Goal: Transaction & Acquisition: Book appointment/travel/reservation

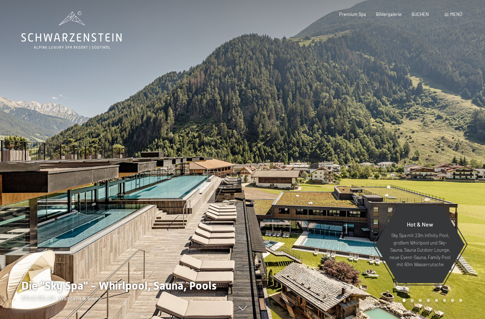
click at [422, 12] on span "BUCHEN" at bounding box center [419, 14] width 17 height 6
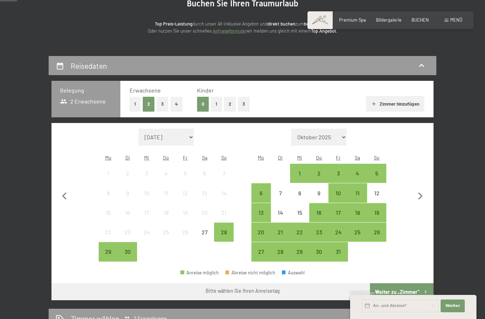
scroll to position [82, 0]
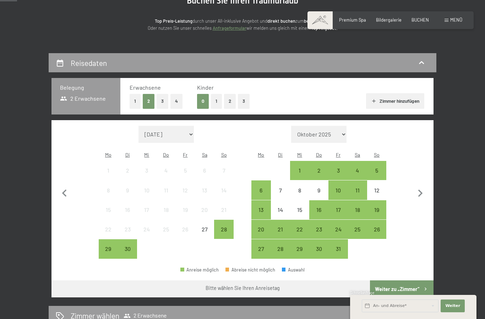
click at [421, 191] on icon "button" at bounding box center [420, 193] width 15 height 15
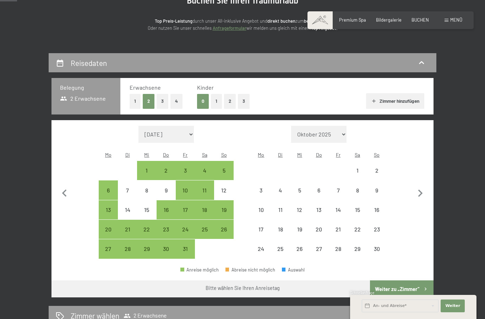
select select "2025-10-01"
select select "2025-11-01"
click at [419, 189] on icon "button" at bounding box center [420, 193] width 15 height 15
select select "2025-11-01"
select select "2025-12-01"
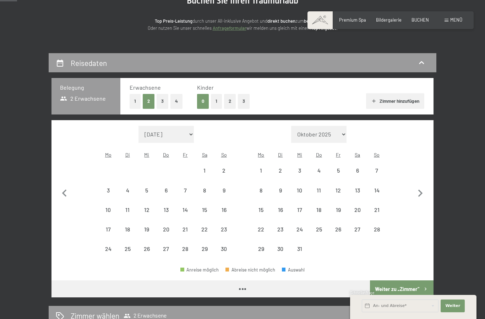
click at [421, 190] on icon "button" at bounding box center [420, 193] width 15 height 15
select select "2025-12-01"
select select "2026-01-01"
click at [422, 191] on icon "button" at bounding box center [420, 193] width 15 height 15
select select "2026-01-01"
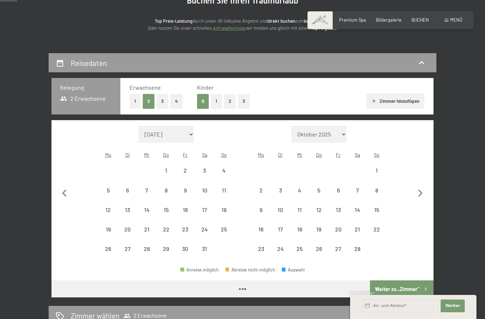
select select "2026-02-01"
click at [421, 191] on icon "button" at bounding box center [420, 193] width 15 height 15
select select "2026-02-01"
select select "2026-03-01"
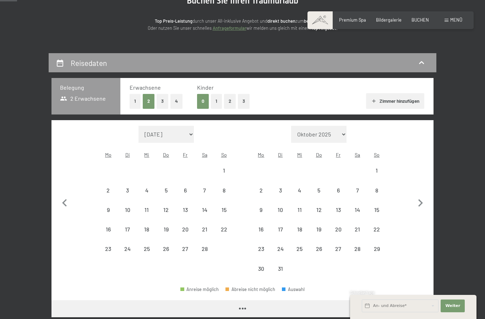
select select "2026-02-01"
select select "2026-03-01"
select select "2026-02-01"
select select "2026-03-01"
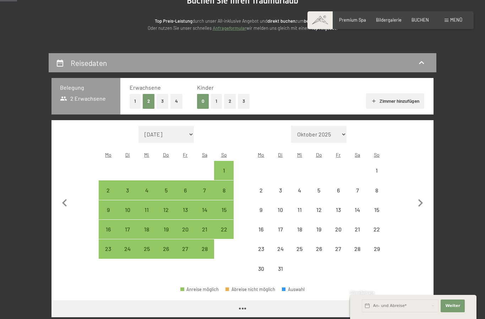
select select "2026-02-01"
select select "2026-03-01"
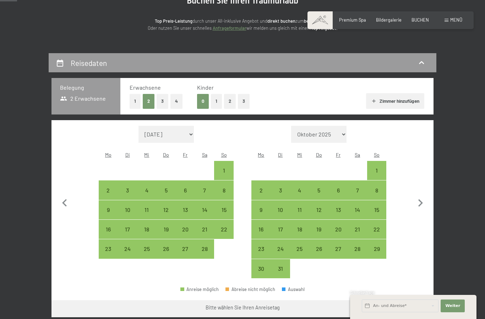
click at [421, 196] on icon "button" at bounding box center [420, 203] width 15 height 15
select select "2026-03-01"
select select "2026-04-01"
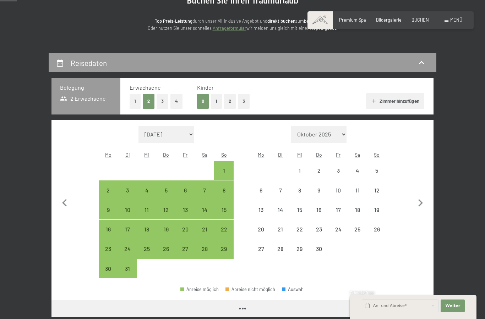
select select "2026-03-01"
select select "2026-04-01"
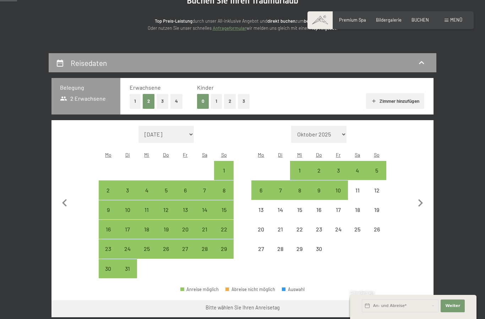
click at [422, 196] on icon "button" at bounding box center [420, 203] width 15 height 15
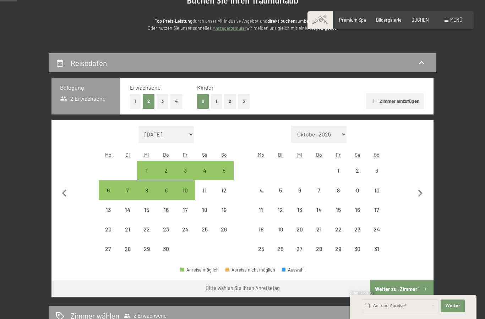
select select "2026-04-01"
select select "2026-05-01"
select select "2026-04-01"
select select "2026-05-01"
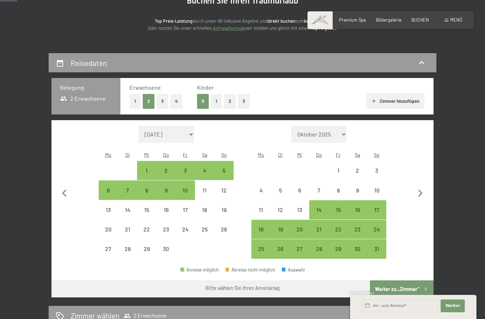
click at [281, 246] on div "26" at bounding box center [281, 255] width 18 height 18
select select "2026-04-01"
select select "2026-05-01"
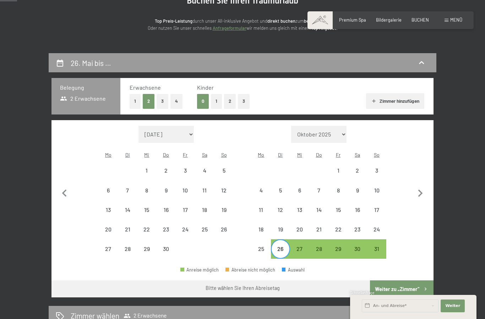
click at [320, 246] on div "28" at bounding box center [319, 255] width 18 height 18
select select "2026-04-01"
select select "2026-05-01"
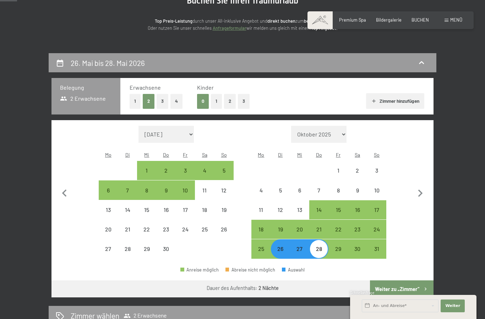
click at [415, 281] on button "Weiter zu „Zimmer“" at bounding box center [402, 289] width 64 height 17
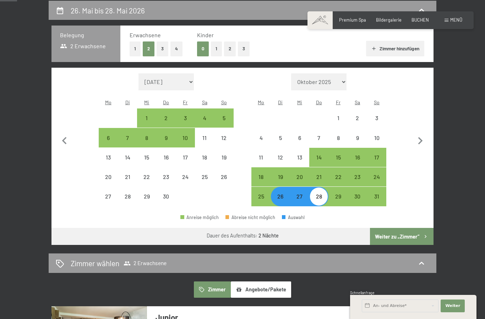
select select "2026-04-01"
select select "2026-05-01"
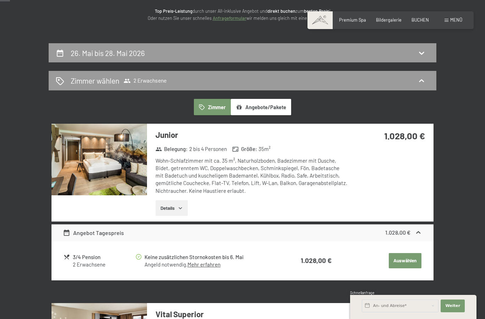
scroll to position [0, 0]
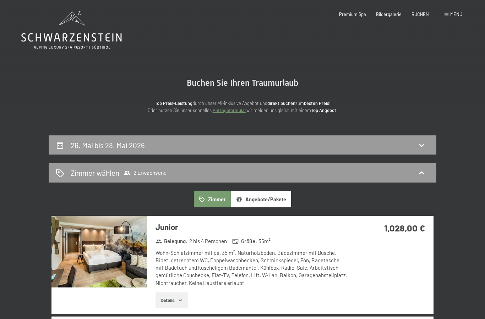
click at [176, 169] on div "Zimmer wählen 2 Erwachsene" at bounding box center [242, 173] width 373 height 10
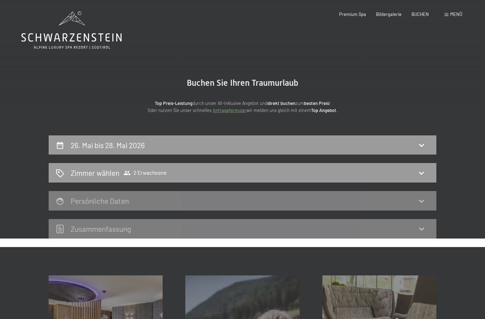
click at [416, 174] on div "Zimmer wählen 2 Erwachsene" at bounding box center [242, 173] width 373 height 10
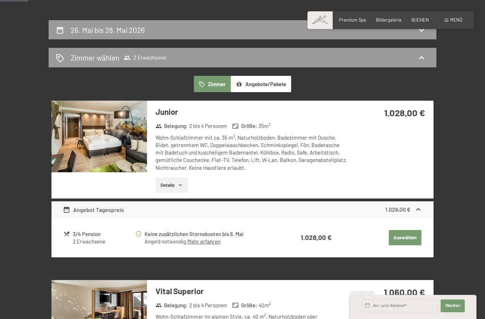
scroll to position [113, 0]
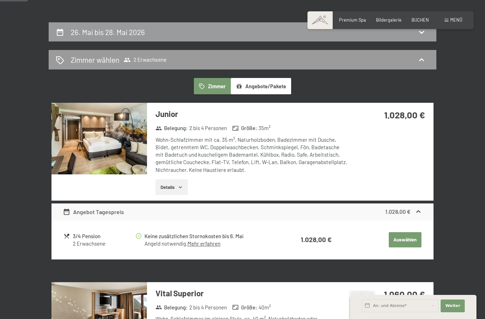
click at [161, 60] on span "2 Erwachsene" at bounding box center [145, 59] width 43 height 7
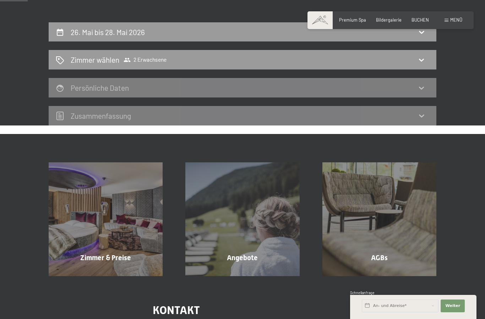
click at [421, 62] on icon at bounding box center [421, 60] width 9 height 9
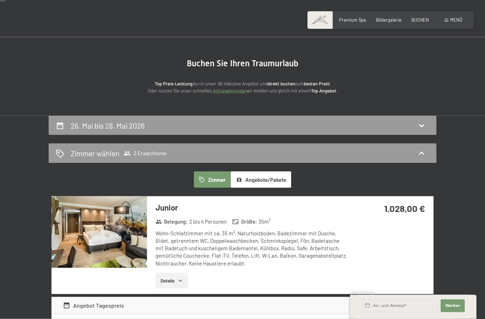
scroll to position [24, 0]
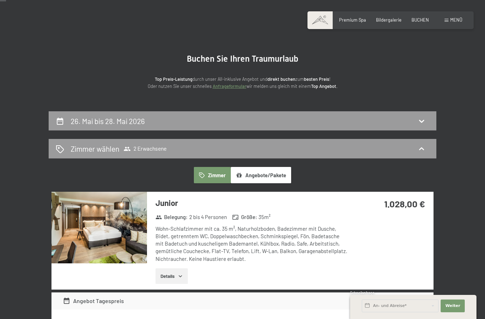
click at [108, 151] on h2 "Zimmer wählen" at bounding box center [95, 149] width 49 height 10
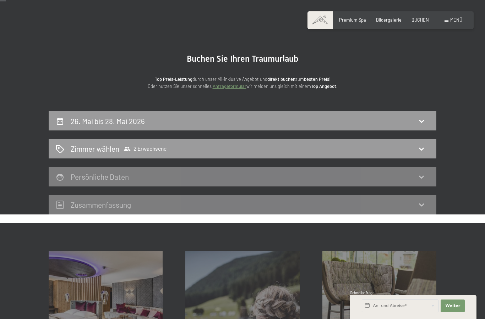
click at [156, 148] on span "2 Erwachsene" at bounding box center [145, 149] width 43 height 7
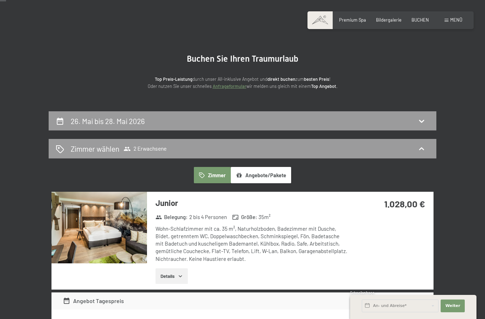
click at [422, 150] on icon at bounding box center [421, 149] width 9 height 9
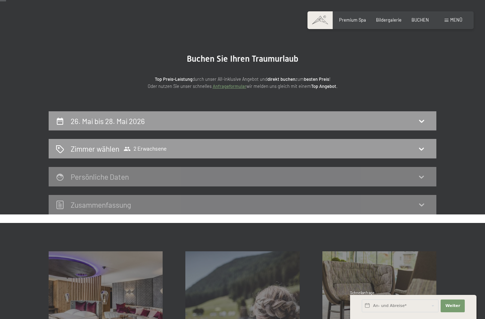
click at [420, 117] on icon at bounding box center [421, 121] width 9 height 9
select select "2026-04-01"
select select "2026-05-01"
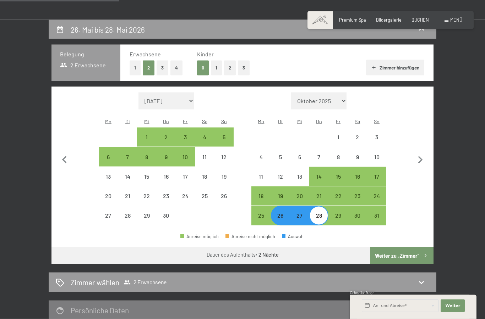
scroll to position [113, 0]
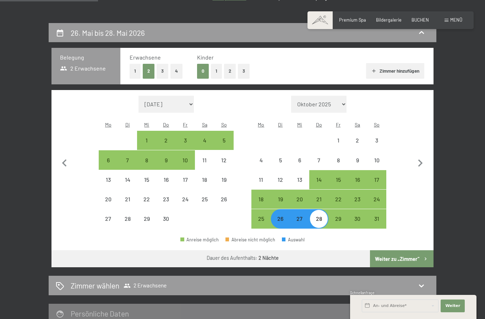
click at [227, 71] on button "2" at bounding box center [230, 71] width 12 height 15
select select "2026-04-01"
select select "2026-05-01"
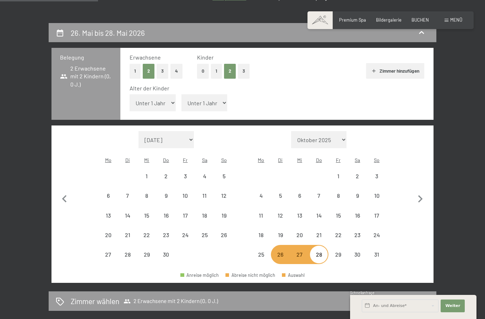
select select "2026-04-01"
select select "2026-05-01"
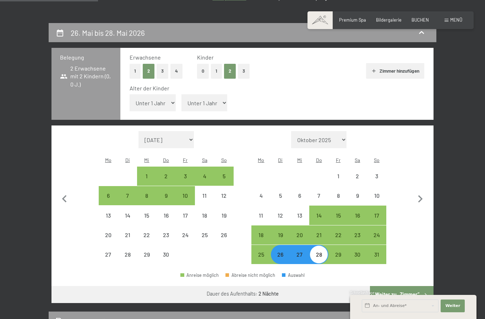
click at [161, 98] on select "Unter 1 Jahr 1 Jahr 2 Jahre 3 Jahre 4 Jahre 5 Jahre 6 Jahre 7 Jahre 8 Jahre 9 J…" at bounding box center [153, 102] width 46 height 17
select select "9"
select select "2026-04-01"
select select "2026-05-01"
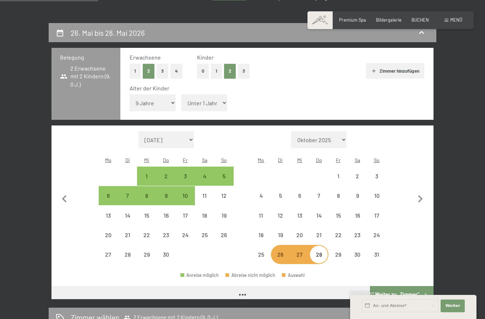
select select "2026-04-01"
select select "2026-05-01"
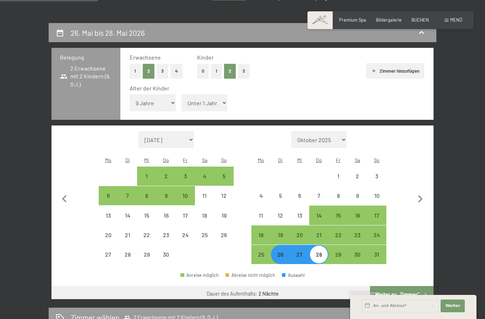
click at [199, 97] on select "Unter 1 Jahr 1 Jahr 2 Jahre 3 Jahre 4 Jahre 5 Jahre 6 Jahre 7 Jahre 8 Jahre 9 J…" at bounding box center [204, 102] width 46 height 17
select select "10"
select select "2026-04-01"
select select "2026-05-01"
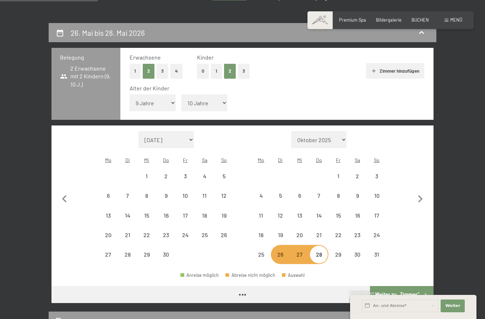
select select "2026-04-01"
select select "2026-05-01"
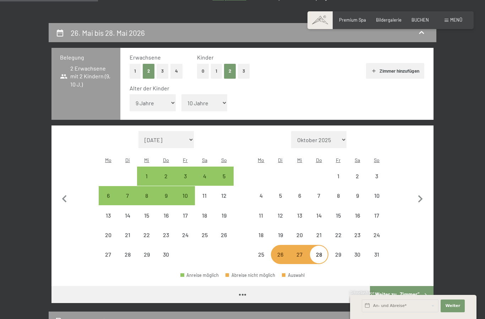
select select "2026-04-01"
select select "2026-05-01"
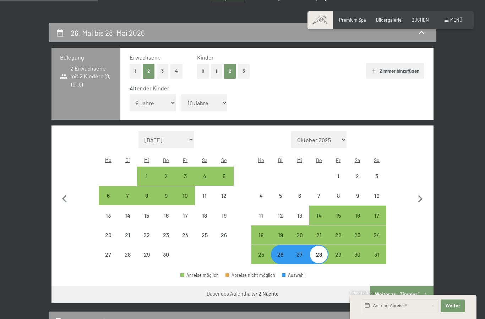
click at [242, 74] on button "3" at bounding box center [244, 71] width 12 height 15
select select "0"
select select "2026-04-01"
select select "2026-05-01"
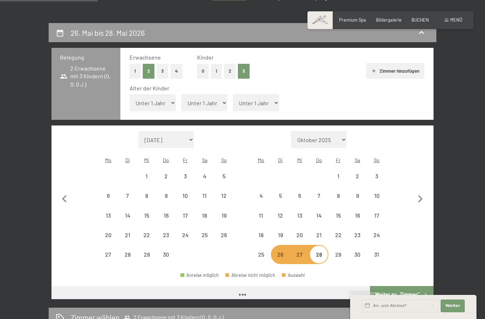
select select "2026-04-01"
select select "2026-05-01"
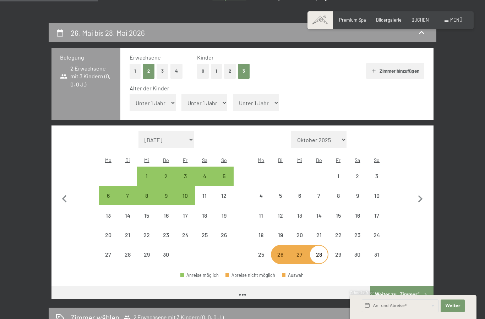
select select "2026-04-01"
select select "2026-05-01"
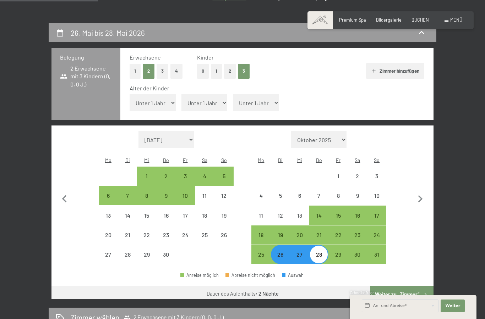
click at [162, 100] on select "Unter 1 Jahr 1 Jahr 2 Jahre 3 Jahre 4 Jahre 5 Jahre 6 Jahre 7 Jahre 8 Jahre 9 J…" at bounding box center [153, 102] width 46 height 17
select select "9"
select select "2026-04-01"
select select "2026-05-01"
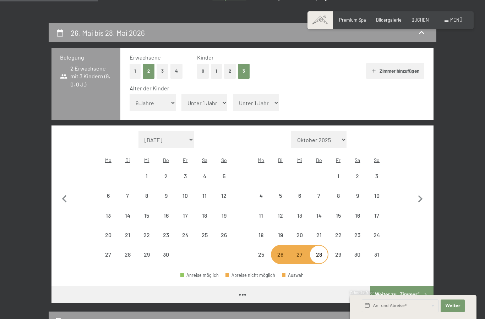
select select "2026-04-01"
select select "2026-05-01"
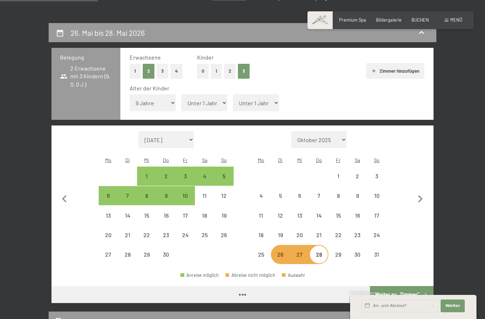
click at [206, 99] on select "Unter 1 Jahr 1 Jahr 2 Jahre 3 Jahre 4 Jahre 5 Jahre 6 Jahre 7 Jahre 8 Jahre 9 J…" at bounding box center [204, 102] width 46 height 17
select select "2026-04-01"
select select "2026-05-01"
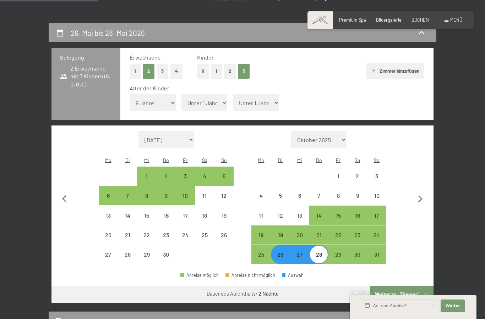
select select "10"
select select "2026-04-01"
select select "2026-05-01"
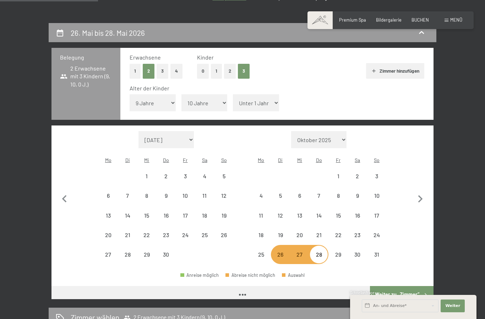
select select "2026-04-01"
select select "2026-05-01"
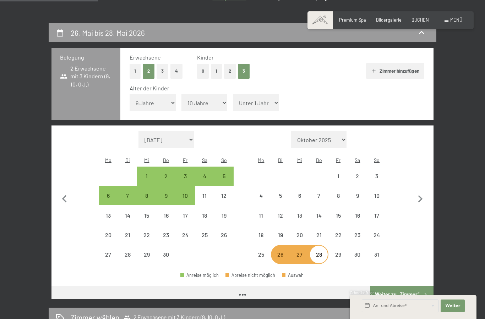
click at [253, 95] on select "Unter 1 Jahr 1 Jahr 2 Jahre 3 Jahre 4 Jahre 5 Jahre 6 Jahre 7 Jahre 8 Jahre 9 J…" at bounding box center [256, 102] width 46 height 17
select select "2026-04-01"
select select "2026-05-01"
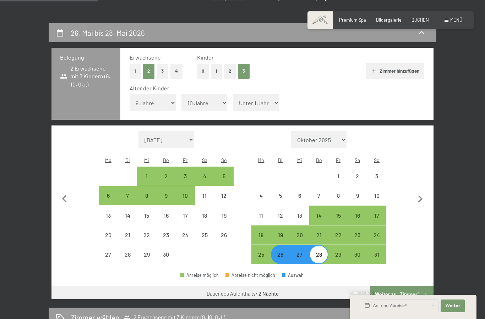
select select "12"
select select "2026-04-01"
select select "2026-05-01"
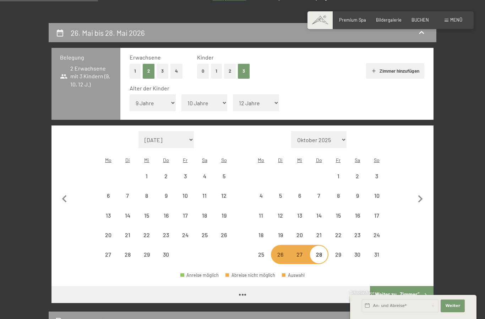
select select "2026-04-01"
select select "2026-05-01"
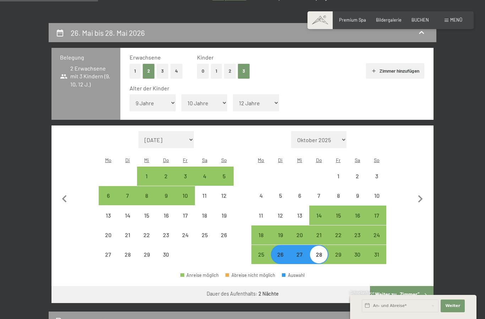
click at [411, 286] on button "Weiter zu „Zimmer“" at bounding box center [402, 294] width 64 height 17
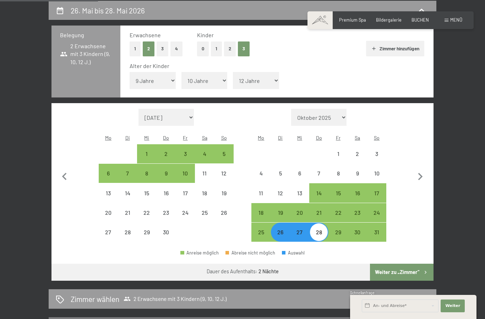
select select "2026-04-01"
select select "2026-05-01"
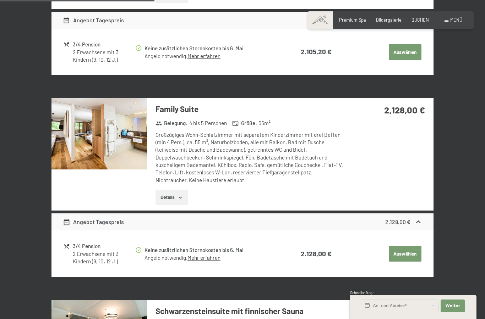
scroll to position [329, 0]
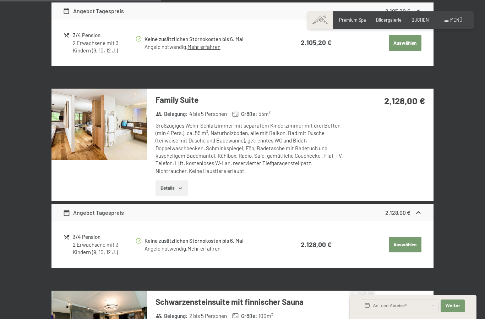
click at [104, 141] on img at bounding box center [98, 125] width 95 height 72
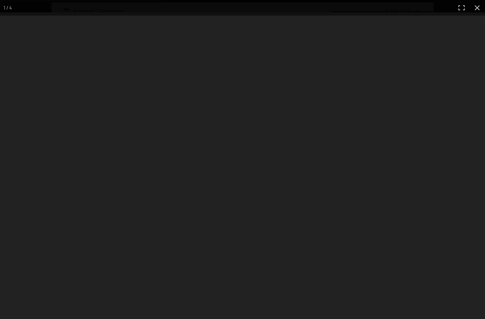
click at [176, 185] on div at bounding box center [242, 173] width 485 height 323
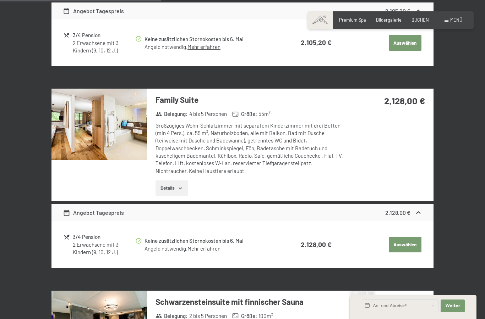
click at [482, 10] on div "26. Mai bis 28. Mai 2026 Zimmer wählen 2 Erwachsene mit 3 Kindern (9, 10, 12 J.…" at bounding box center [242, 203] width 485 height 794
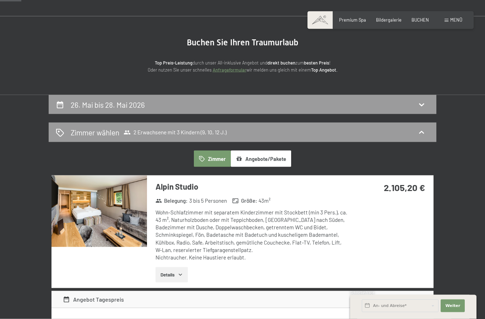
scroll to position [0, 0]
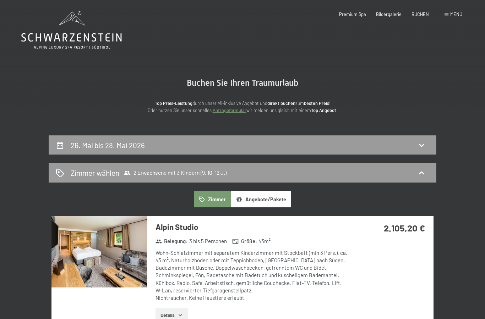
click at [86, 177] on h2 "Zimmer wählen" at bounding box center [95, 173] width 49 height 10
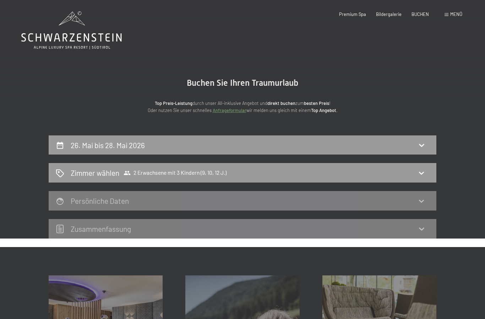
click at [413, 147] on div "26. Mai bis 28. Mai 2026" at bounding box center [242, 145] width 373 height 10
select select "9"
select select "10"
select select "12"
select select "2026-04-01"
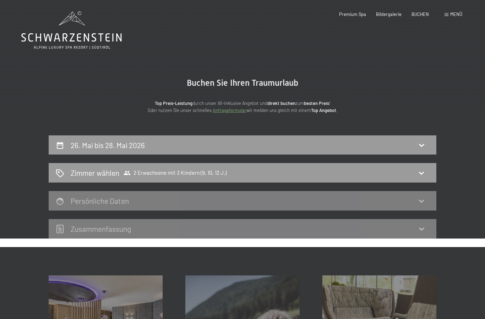
select select "2026-05-01"
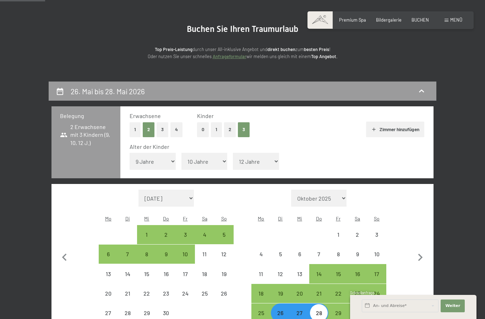
scroll to position [53, 0]
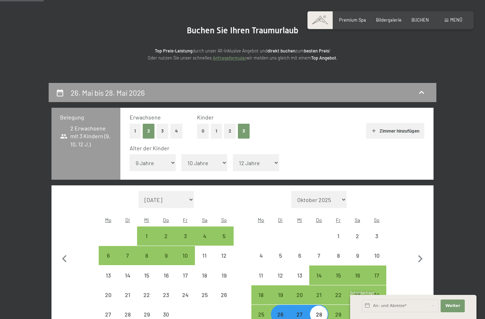
click at [393, 127] on button "Zimmer hinzufügen" at bounding box center [395, 131] width 58 height 16
select select "2026-04-01"
select select "2026-05-01"
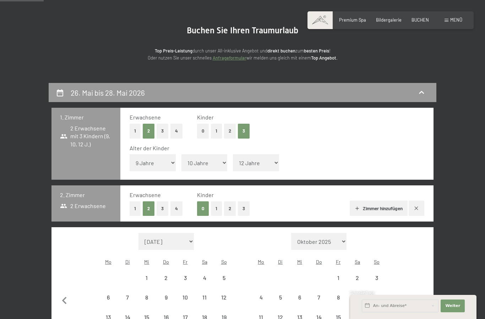
select select "2026-04-01"
select select "2026-05-01"
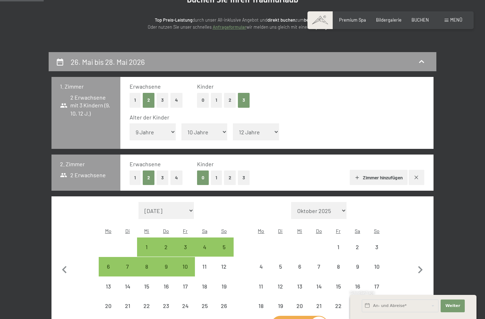
select select "2026-04-01"
select select "2026-05-01"
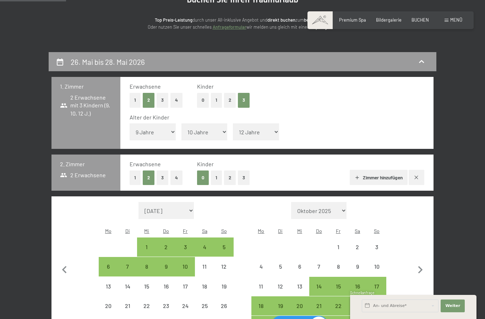
scroll to position [86, 0]
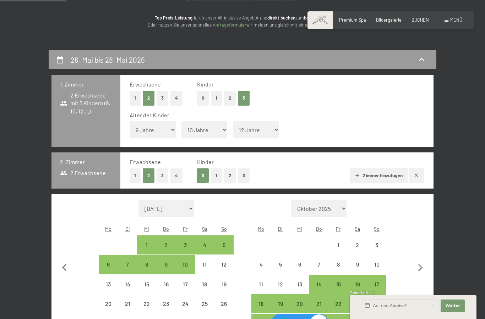
click at [201, 99] on button "0" at bounding box center [203, 98] width 12 height 15
select select "2026-04-01"
select select "2026-05-01"
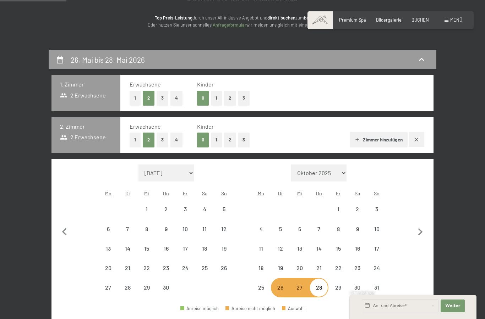
select select "2026-04-01"
select select "2026-05-01"
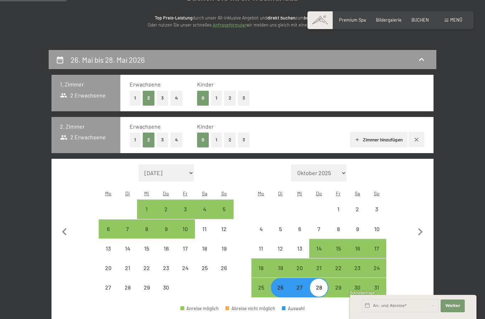
click at [133, 100] on button "1" at bounding box center [135, 98] width 11 height 15
select select "2026-04-01"
select select "2026-05-01"
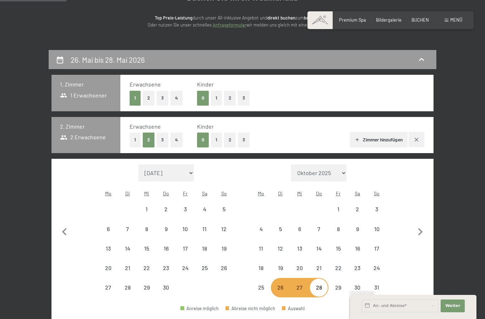
select select "2026-04-01"
select select "2026-05-01"
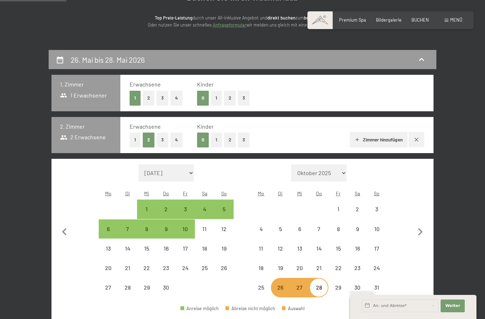
select select "2026-04-01"
select select "2026-05-01"
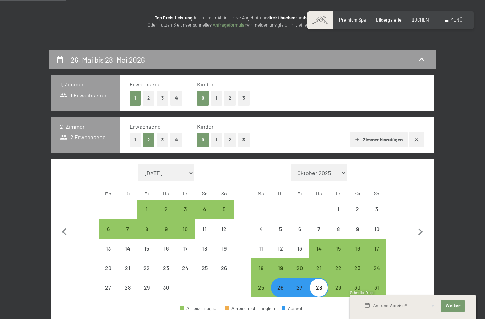
click at [214, 98] on button "1" at bounding box center [216, 98] width 11 height 15
select select "2026-04-01"
select select "2026-05-01"
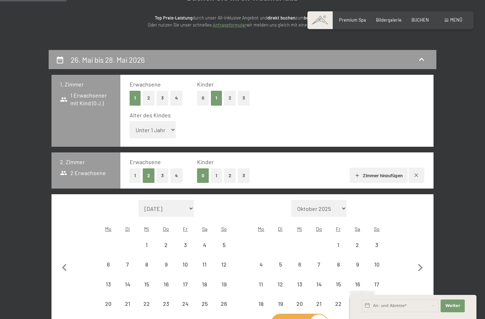
select select "2026-04-01"
select select "2026-05-01"
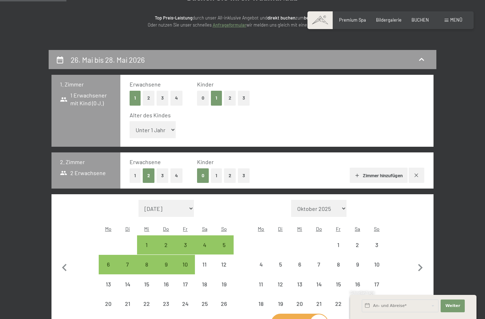
select select "2026-04-01"
select select "2026-05-01"
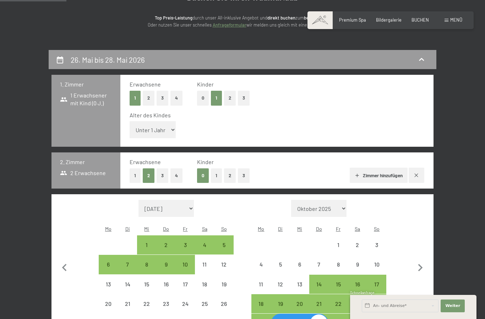
click at [136, 169] on button "1" at bounding box center [135, 176] width 11 height 15
select select "2026-04-01"
select select "2026-05-01"
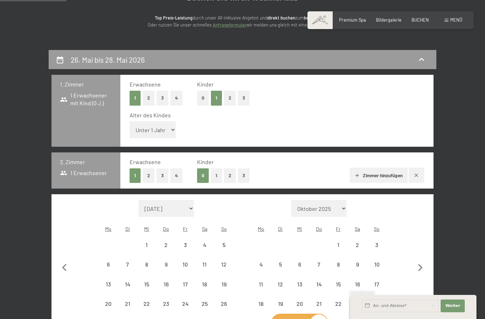
click at [232, 169] on button "2" at bounding box center [230, 176] width 12 height 15
select select "2026-04-01"
select select "2026-05-01"
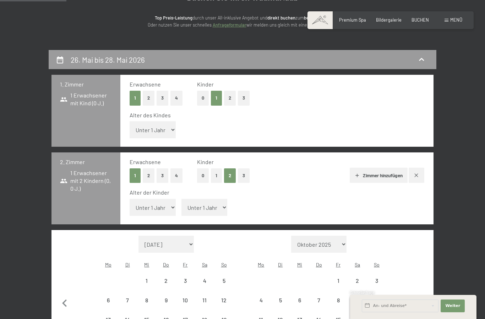
select select "2026-04-01"
select select "2026-05-01"
click at [160, 123] on select "Unter 1 Jahr 1 Jahr 2 Jahre 3 Jahre 4 Jahre 5 Jahre 6 Jahre 7 Jahre 8 Jahre 9 J…" at bounding box center [153, 129] width 46 height 17
select select "2026-04-01"
select select "2026-05-01"
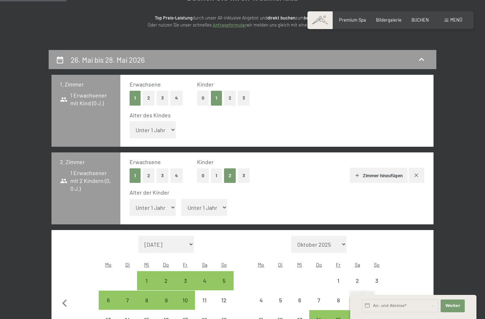
select select "12"
select select "2026-04-01"
select select "2026-05-01"
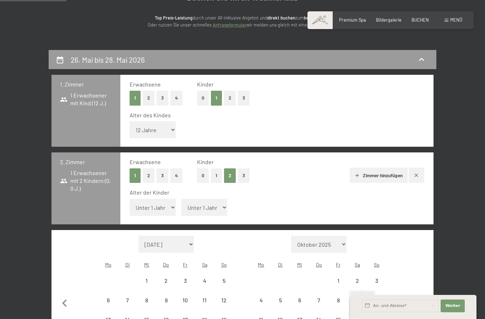
select select "2026-04-01"
select select "2026-05-01"
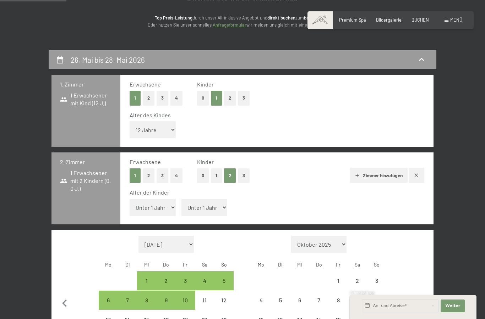
select select "2026-04-01"
select select "2026-05-01"
click at [166, 199] on select "Unter 1 Jahr 1 Jahr 2 Jahre 3 Jahre 4 Jahre 5 Jahre 6 Jahre 7 Jahre 8 Jahre 9 J…" at bounding box center [153, 207] width 46 height 17
select select "9"
select select "2026-04-01"
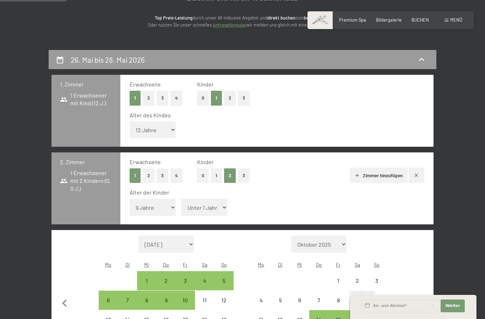
select select "2026-05-01"
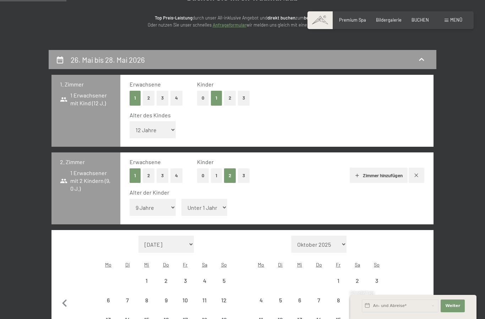
select select "2026-04-01"
select select "2026-05-01"
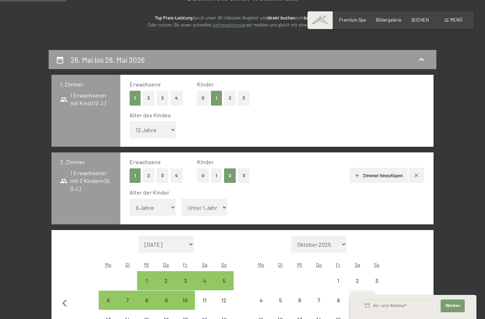
click at [206, 184] on span "Einwilligung Marketing*" at bounding box center [203, 179] width 59 height 7
click at [170, 184] on input "Einwilligung Marketing*" at bounding box center [166, 179] width 7 height 7
checkbox input "false"
select select "2026-04-01"
select select "2026-05-01"
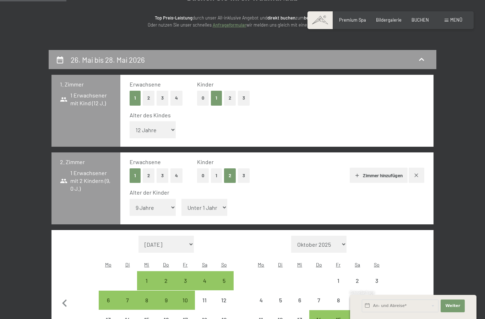
click at [204, 199] on select "Unter 1 Jahr 1 Jahr 2 Jahre 3 Jahre 4 Jahre 5 Jahre 6 Jahre 7 Jahre 8 Jahre 9 J…" at bounding box center [204, 207] width 46 height 17
select select "10"
select select "2026-04-01"
select select "2026-05-01"
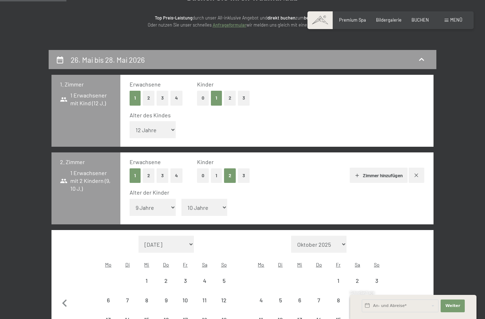
select select "2026-04-01"
select select "2026-05-01"
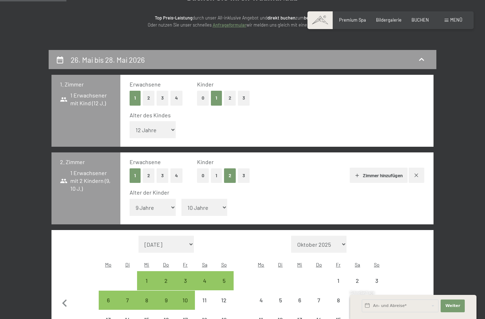
select select "2026-04-01"
select select "2026-05-01"
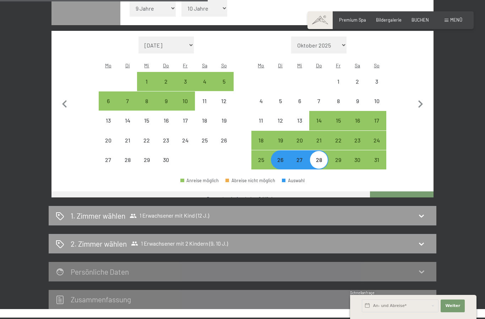
click at [405, 192] on button "Weiter zu „Zimmer“" at bounding box center [402, 200] width 64 height 17
select select "2026-04-01"
select select "2026-05-01"
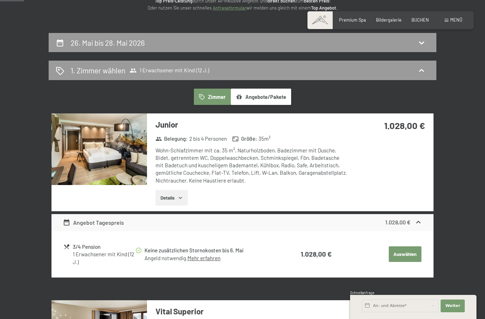
scroll to position [102, 0]
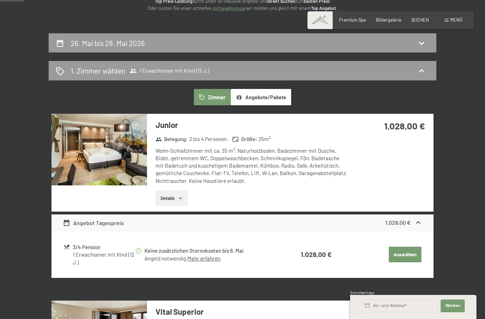
click at [286, 42] on div "26. Mai bis 28. Mai 2026" at bounding box center [242, 43] width 373 height 10
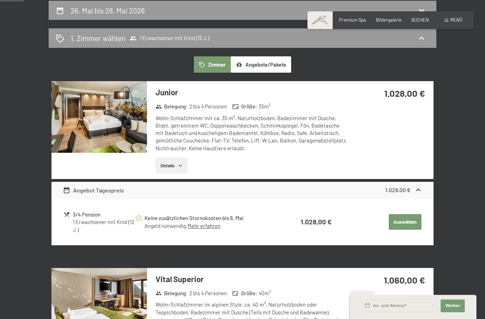
select select "12"
select select "9"
select select "10"
select select "2026-04-01"
select select "2026-05-01"
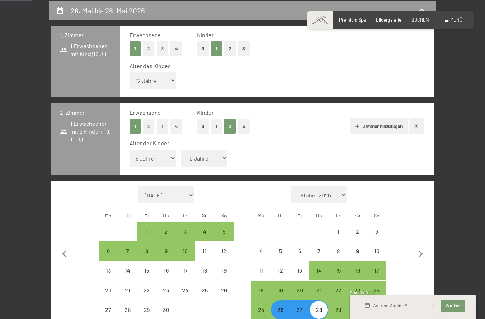
click at [414, 122] on button "button" at bounding box center [416, 126] width 15 height 15
select select "2026-04-01"
select select "2026-05-01"
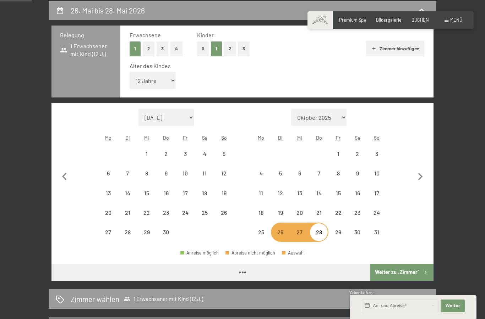
select select "2026-04-01"
select select "2026-05-01"
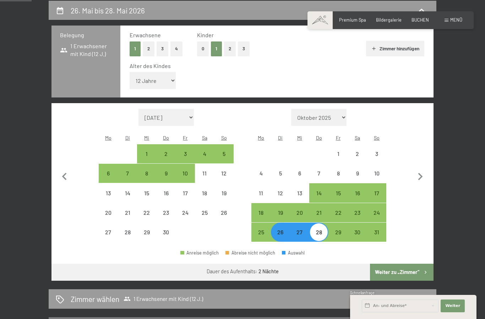
click at [408, 264] on button "Weiter zu „Zimmer“" at bounding box center [402, 272] width 64 height 17
select select "2026-04-01"
select select "2026-05-01"
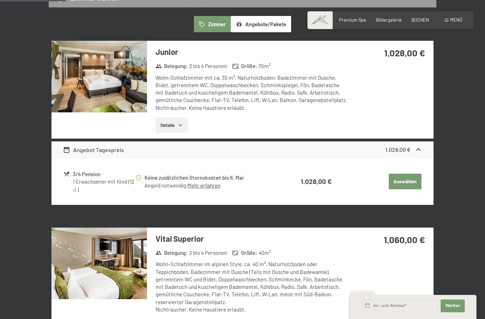
scroll to position [0, 0]
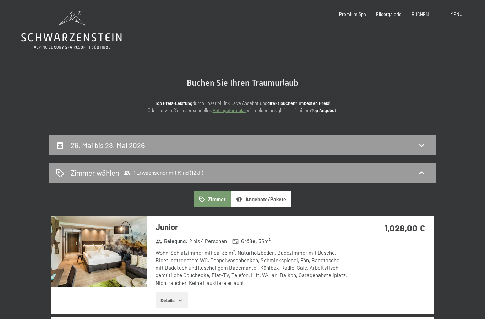
click at [176, 171] on span "1 Erwachsener mit Kind (12 J.)" at bounding box center [164, 173] width 80 height 7
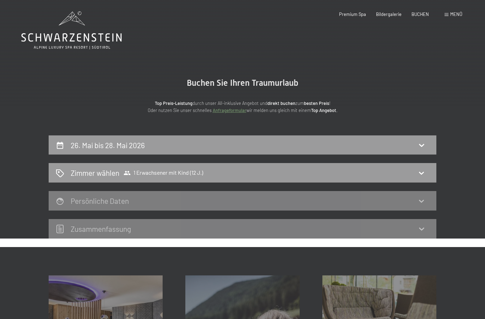
click at [320, 172] on div "Zimmer wählen 1 Erwachsener mit Kind (12 J.)" at bounding box center [242, 173] width 373 height 10
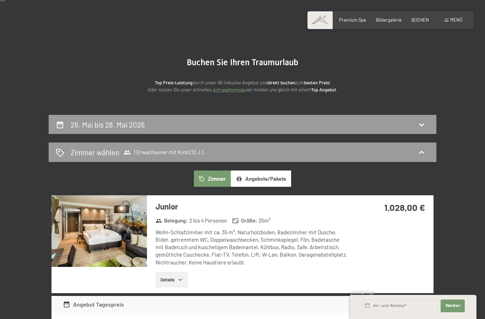
scroll to position [21, 0]
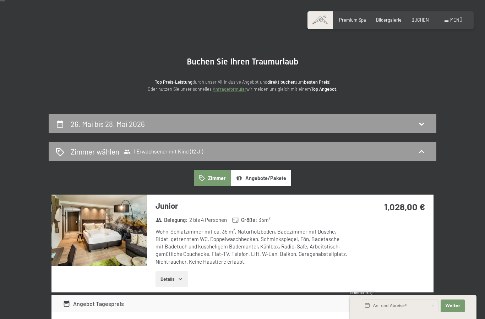
click at [420, 128] on div "26. Mai bis 28. Mai 2026" at bounding box center [243, 124] width 388 height 20
select select "12"
select select "2026-04-01"
select select "2026-05-01"
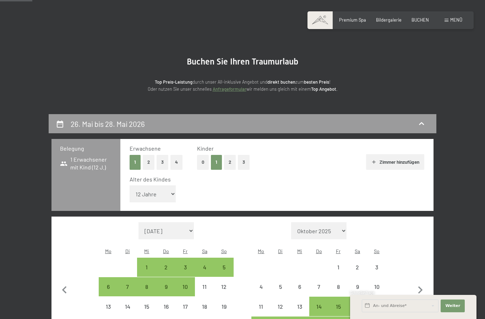
scroll to position [135, 0]
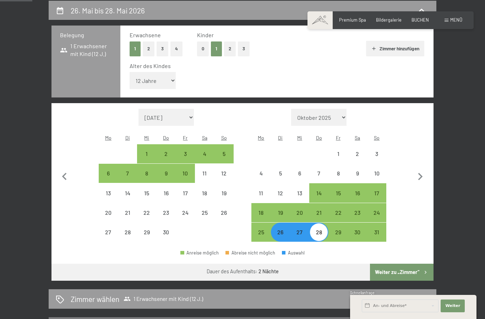
click at [225, 48] on button "2" at bounding box center [230, 49] width 12 height 15
select select "0"
select select "2026-04-01"
select select "2026-05-01"
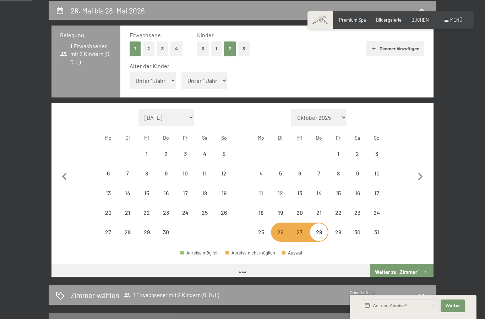
select select "2026-04-01"
select select "2026-05-01"
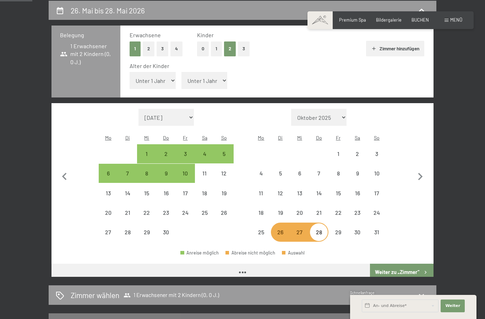
select select "2026-04-01"
select select "2026-05-01"
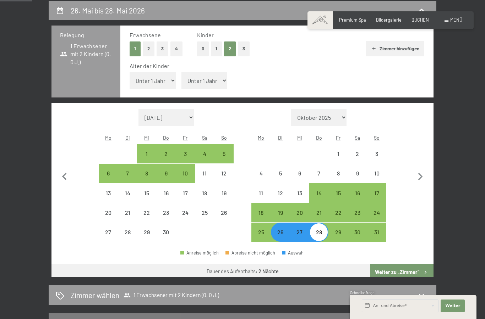
click at [162, 73] on select "Unter 1 Jahr 1 Jahr 2 Jahre 3 Jahre 4 Jahre 5 Jahre 6 Jahre 7 Jahre 8 Jahre 9 J…" at bounding box center [153, 80] width 46 height 17
select select "9"
select select "2026-04-01"
select select "2026-05-01"
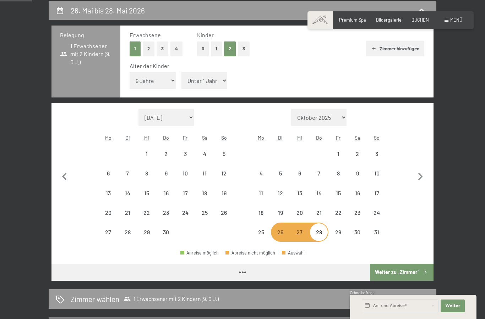
select select "2026-04-01"
select select "2026-05-01"
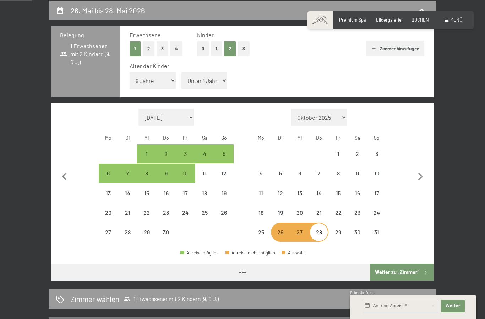
select select "2026-04-01"
select select "2026-05-01"
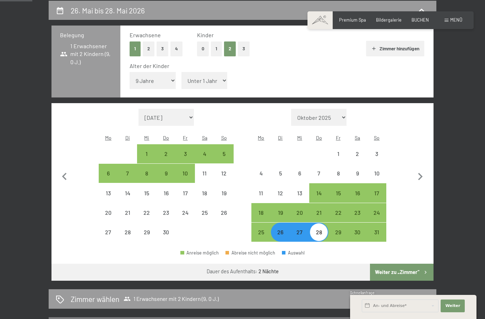
click at [205, 75] on select "Unter 1 Jahr 1 Jahr 2 Jahre 3 Jahre 4 Jahre 5 Jahre 6 Jahre 7 Jahre 8 Jahre 9 J…" at bounding box center [204, 80] width 46 height 17
select select "9"
select select "2026-04-01"
select select "2026-05-01"
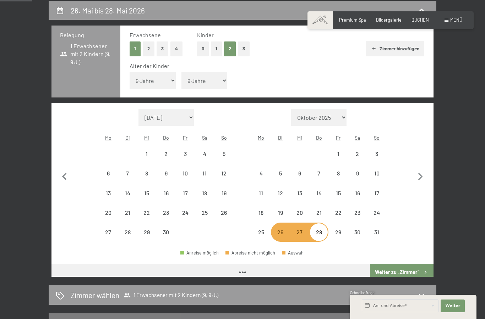
select select "2026-04-01"
select select "2026-05-01"
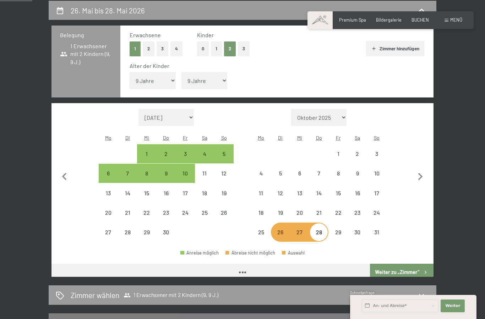
select select "2026-04-01"
select select "2026-05-01"
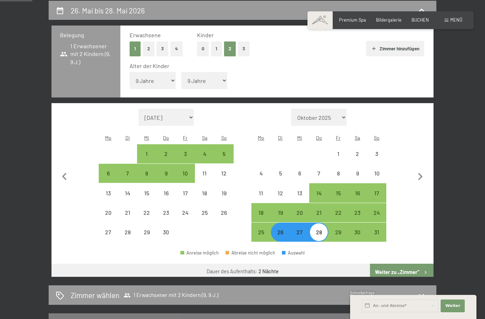
click at [413, 264] on button "Weiter zu „Zimmer“" at bounding box center [402, 272] width 64 height 17
select select "2026-04-01"
select select "2026-05-01"
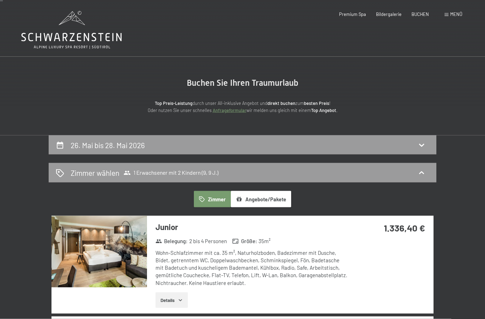
scroll to position [0, 0]
click at [454, 12] on span "Menü" at bounding box center [456, 14] width 12 height 6
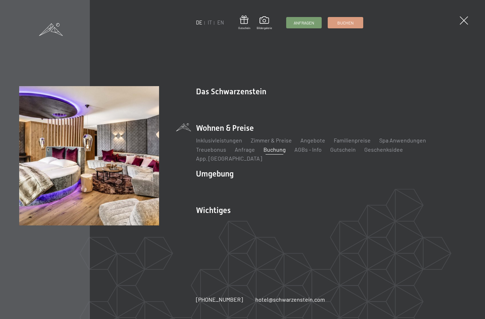
click at [350, 144] on link "Familienpreise" at bounding box center [352, 140] width 37 height 7
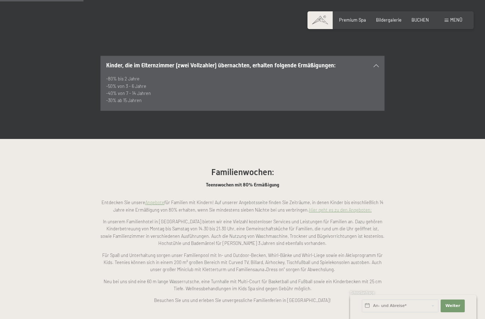
scroll to position [400, 0]
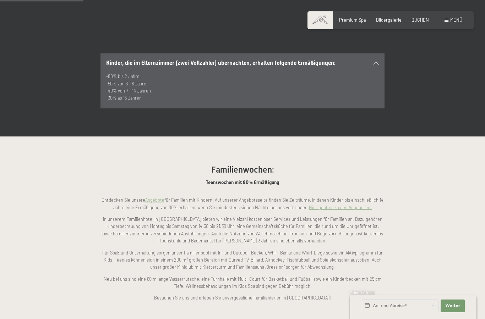
click at [355, 205] on link "Hier geht es zu den Angeboten:" at bounding box center [340, 208] width 63 height 6
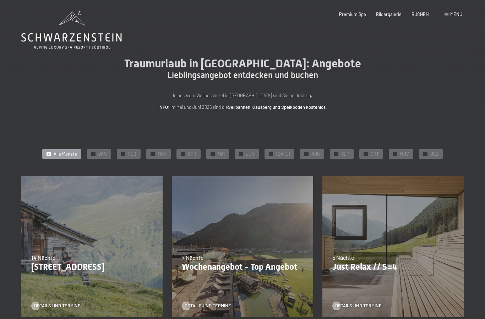
click at [85, 35] on icon at bounding box center [71, 37] width 100 height 9
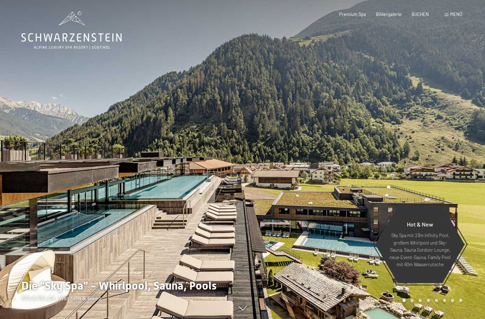
click at [453, 15] on span "Menü" at bounding box center [456, 14] width 12 height 6
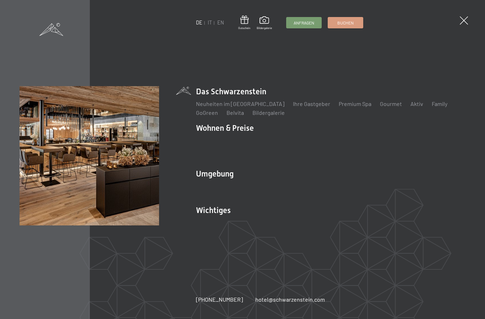
click at [432, 107] on link "Family" at bounding box center [440, 103] width 16 height 7
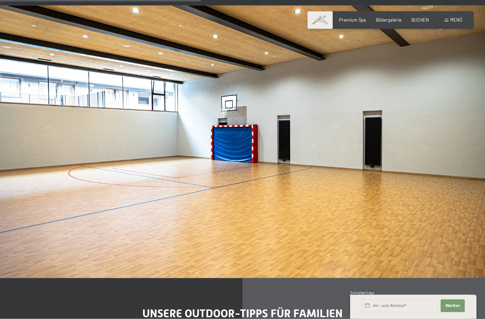
scroll to position [1765, 0]
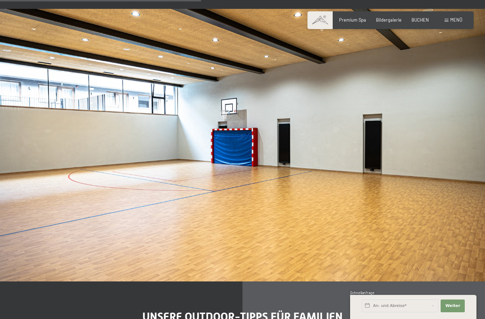
click at [421, 226] on img at bounding box center [242, 145] width 485 height 273
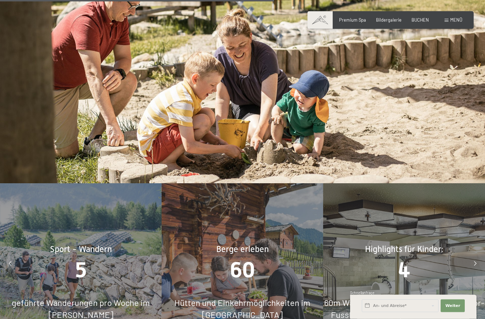
scroll to position [2424, 0]
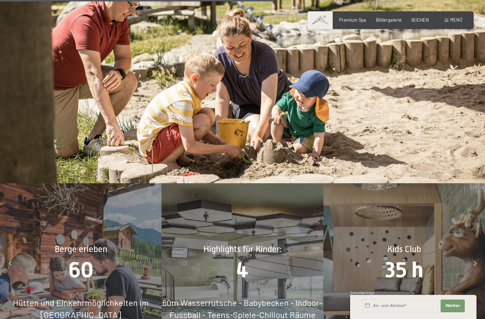
click at [376, 10] on img at bounding box center [242, 47] width 485 height 273
click at [391, 22] on div "Bildergalerie" at bounding box center [389, 20] width 26 height 6
click at [390, 17] on span "Bildergalerie" at bounding box center [389, 20] width 26 height 6
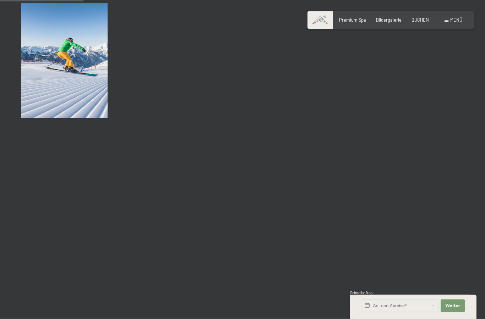
scroll to position [1162, 0]
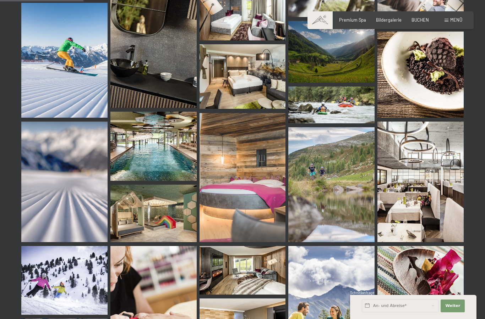
click at [434, 208] on img at bounding box center [420, 182] width 86 height 121
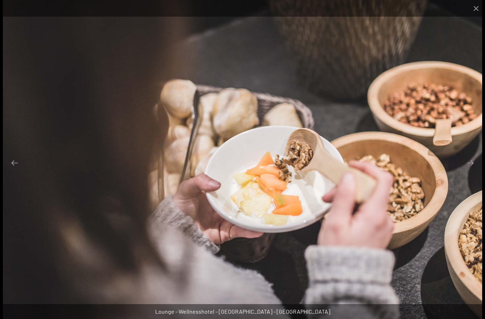
click at [478, 11] on button "Close gallery" at bounding box center [476, 8] width 18 height 17
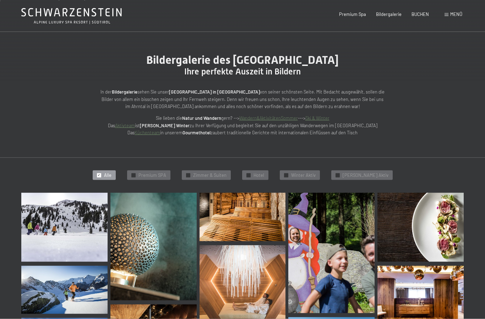
scroll to position [0, 0]
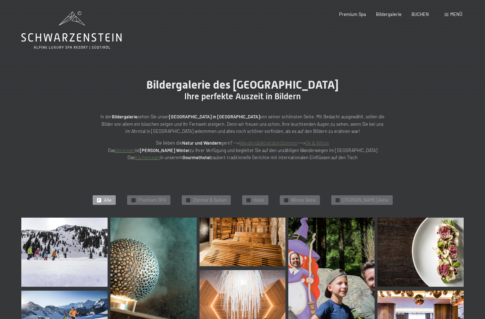
click at [420, 12] on span "BUCHEN" at bounding box center [419, 14] width 17 height 6
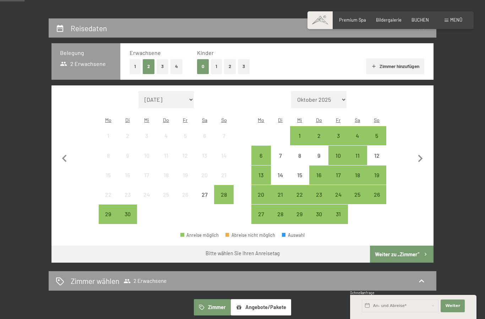
scroll to position [117, 0]
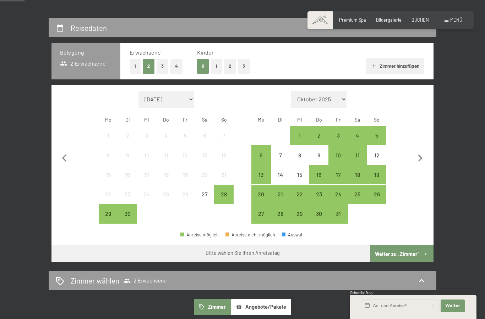
click at [262, 192] on div "20" at bounding box center [261, 201] width 18 height 18
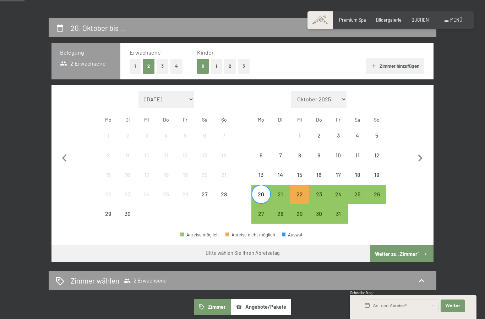
click at [282, 192] on div "21" at bounding box center [281, 201] width 18 height 18
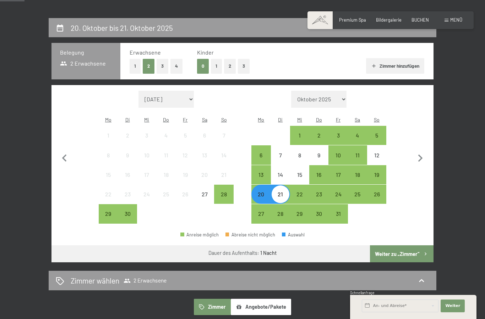
click at [415, 249] on button "Weiter zu „Zimmer“" at bounding box center [402, 254] width 64 height 17
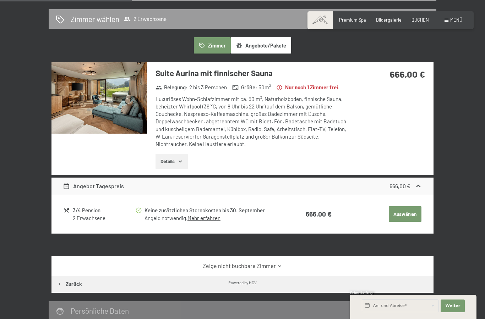
scroll to position [0, 0]
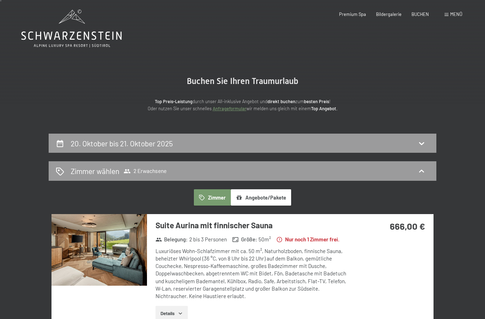
click at [328, 141] on div "20. Oktober bis 21. Oktober 2025" at bounding box center [242, 143] width 373 height 10
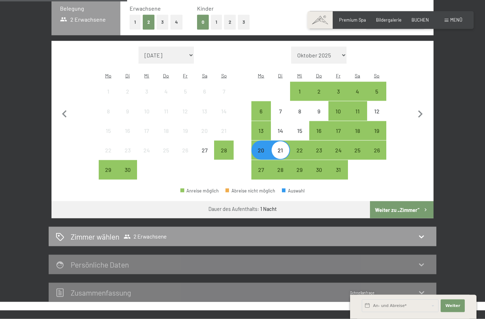
scroll to position [213, 0]
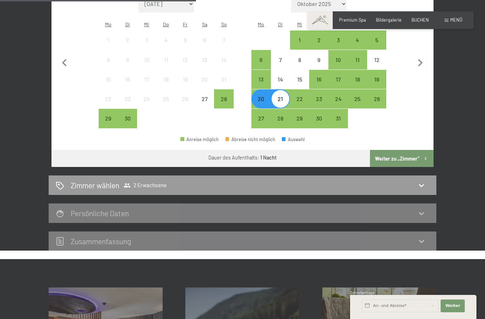
click at [419, 60] on icon "button" at bounding box center [420, 63] width 15 height 15
select select "[DATE]"
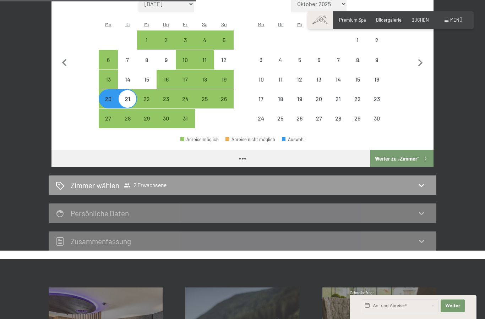
select select "[DATE]"
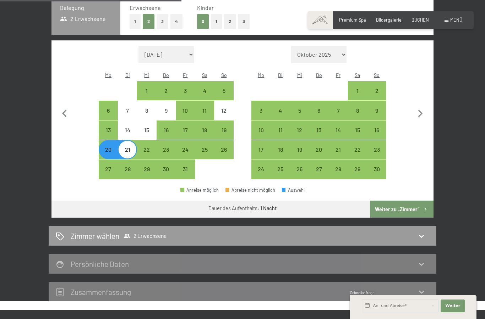
scroll to position [159, 0]
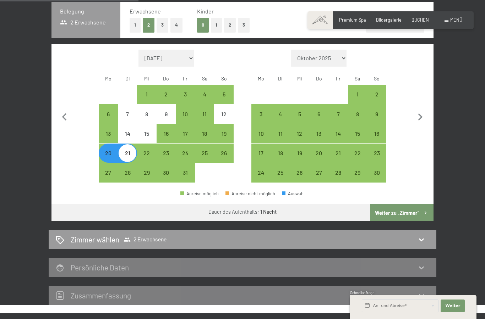
click at [299, 170] on div "26" at bounding box center [300, 179] width 18 height 18
select select "[DATE]"
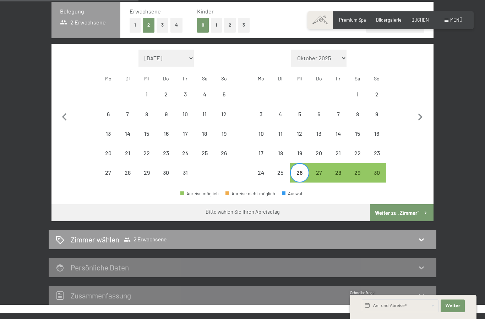
click at [338, 170] on div "28" at bounding box center [338, 179] width 18 height 18
select select "[DATE]"
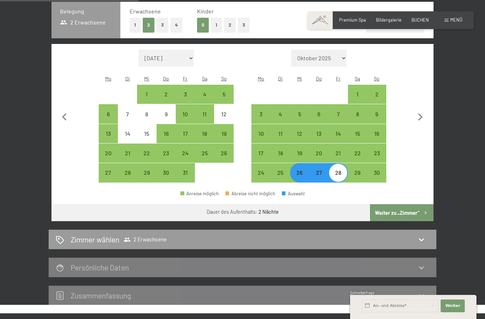
click at [407, 208] on button "Weiter zu „Zimmer“" at bounding box center [402, 212] width 64 height 17
select select "[DATE]"
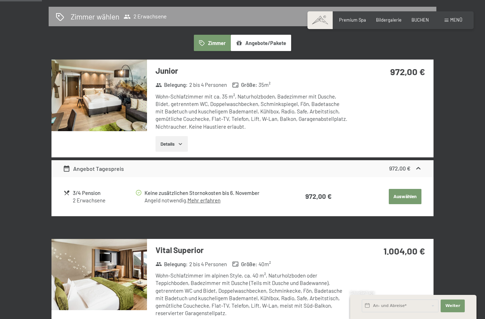
scroll to position [156, 0]
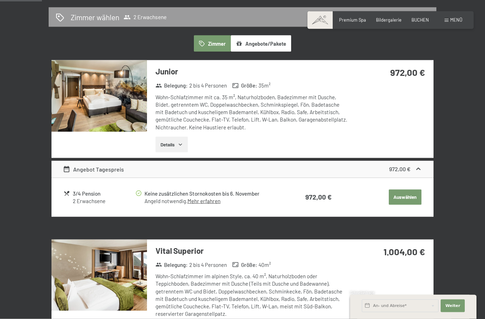
click at [121, 111] on img at bounding box center [98, 96] width 95 height 72
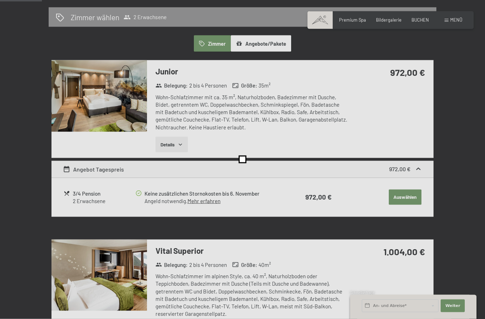
scroll to position [156, 0]
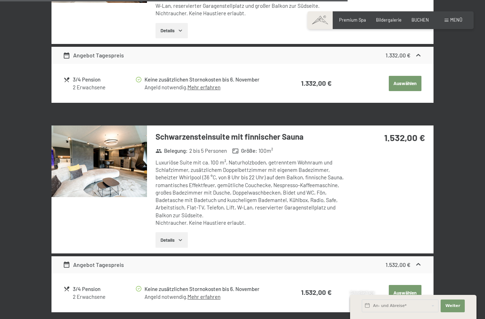
scroll to position [1287, 0]
click at [247, 132] on h3 "Schwarzensteinsuite mit finnischer Sauna" at bounding box center [251, 137] width 192 height 11
click at [132, 165] on img at bounding box center [98, 162] width 95 height 72
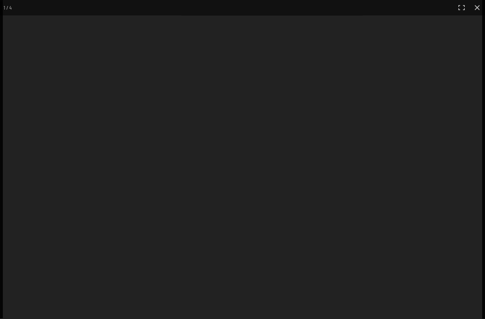
scroll to position [1288, 0]
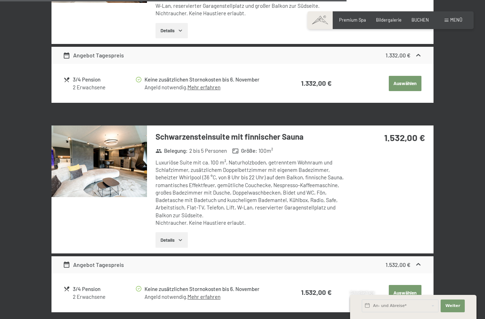
click at [126, 155] on img at bounding box center [98, 162] width 95 height 72
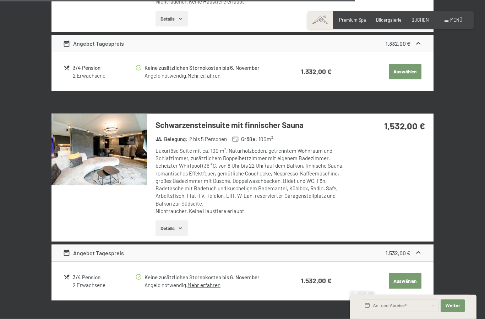
scroll to position [1305, 0]
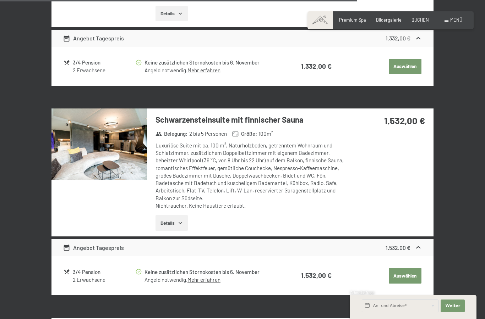
click at [111, 128] on img at bounding box center [98, 145] width 95 height 72
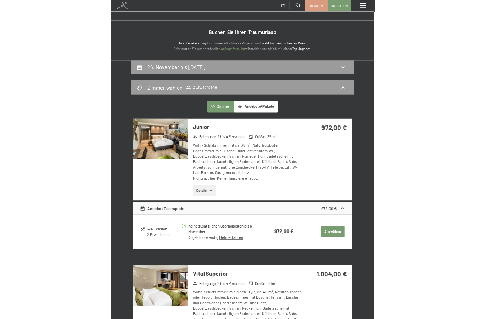
scroll to position [0, 0]
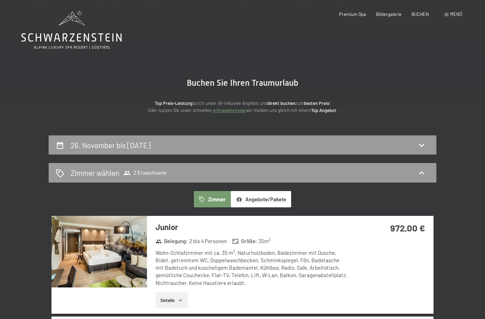
click at [354, 17] on div "Premium Spa Bildergalerie BUCHEN" at bounding box center [379, 14] width 120 height 6
click at [356, 12] on span "Premium Spa" at bounding box center [352, 14] width 27 height 6
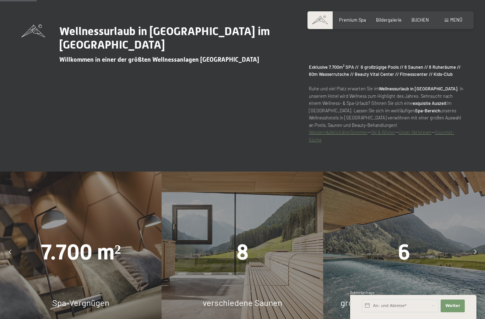
scroll to position [324, 0]
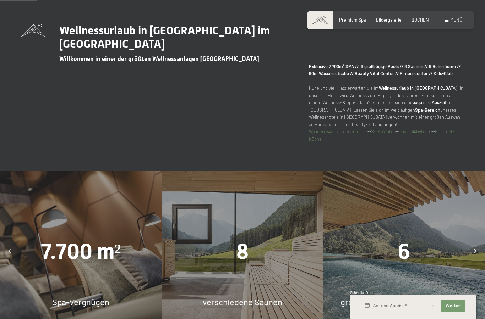
click at [456, 19] on span "Menü" at bounding box center [456, 20] width 12 height 6
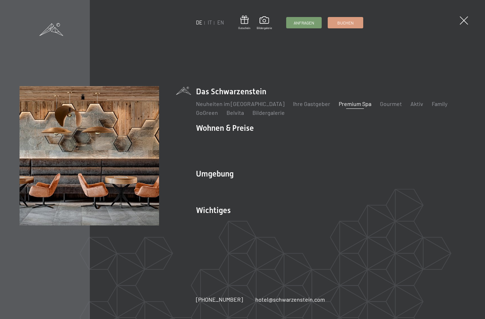
click at [220, 223] on li "Wichtiges Lage & Anreise Online bezahlen Webcam & Wetter Downloads" at bounding box center [330, 219] width 269 height 28
click at [219, 226] on link "Lage & Anreise" at bounding box center [215, 222] width 38 height 7
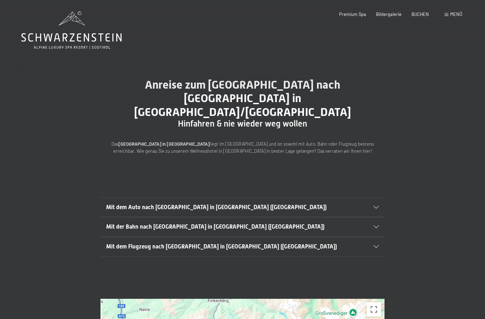
click at [451, 16] on span "Menü" at bounding box center [456, 14] width 12 height 6
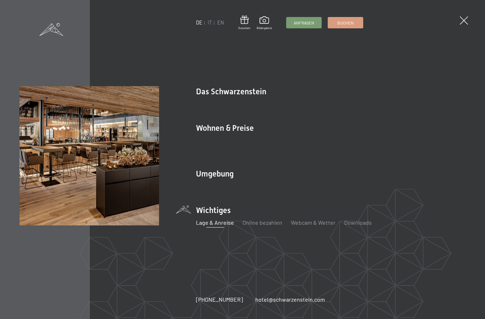
click at [432, 107] on link "Family" at bounding box center [440, 103] width 16 height 7
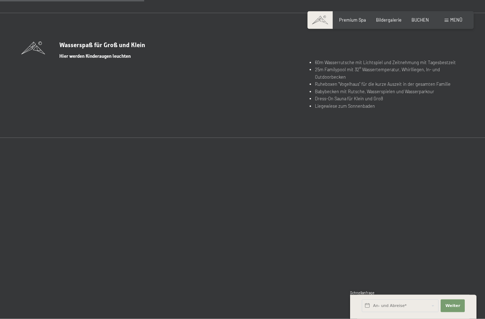
scroll to position [1279, 0]
